Goal: Find specific page/section: Find specific page/section

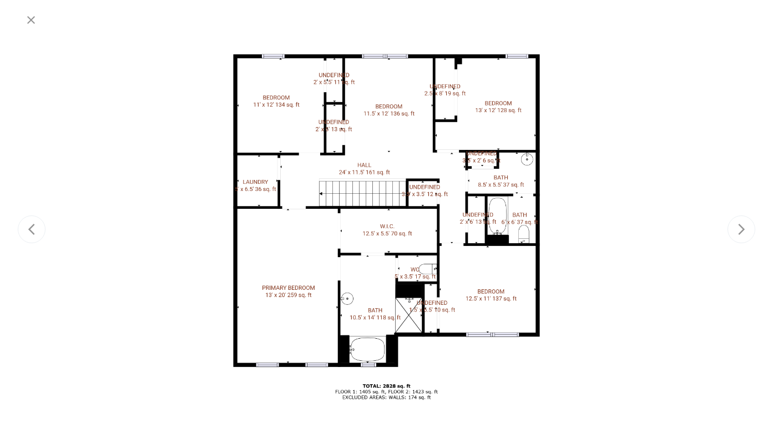
scroll to position [135, 0]
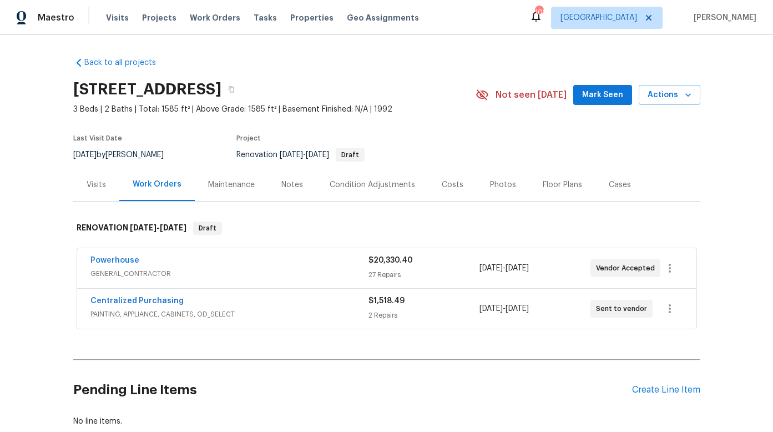
click at [188, 266] on div "Powerhouse" at bounding box center [229, 261] width 278 height 13
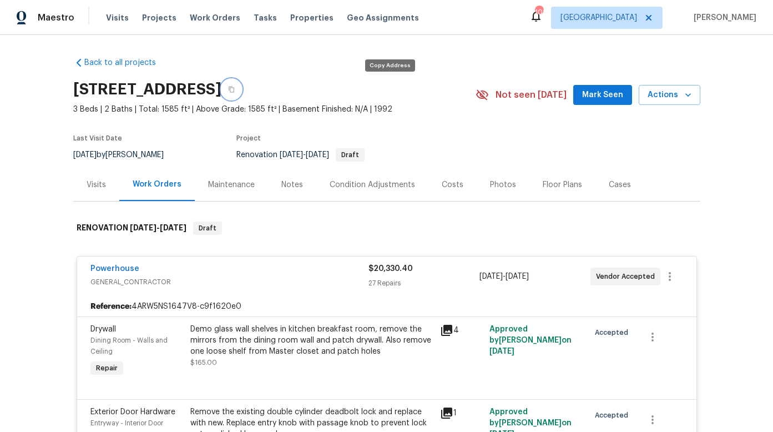
click at [234, 87] on icon "button" at bounding box center [232, 90] width 6 height 6
